Goal: Task Accomplishment & Management: Use online tool/utility

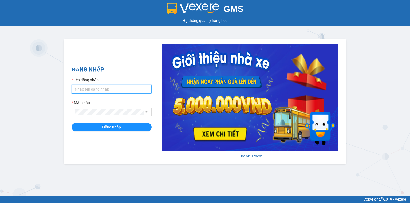
click at [117, 88] on input "Tên đăng nhập" at bounding box center [112, 89] width 80 height 9
type input "hoantt.ktlc.saoviet"
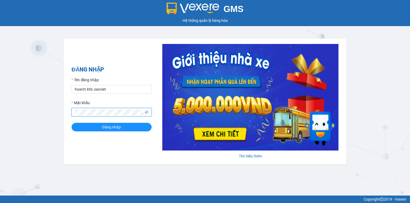
click at [72, 123] on button "Đăng nhập" at bounding box center [112, 127] width 80 height 9
